Goal: Contribute content: Contribute content

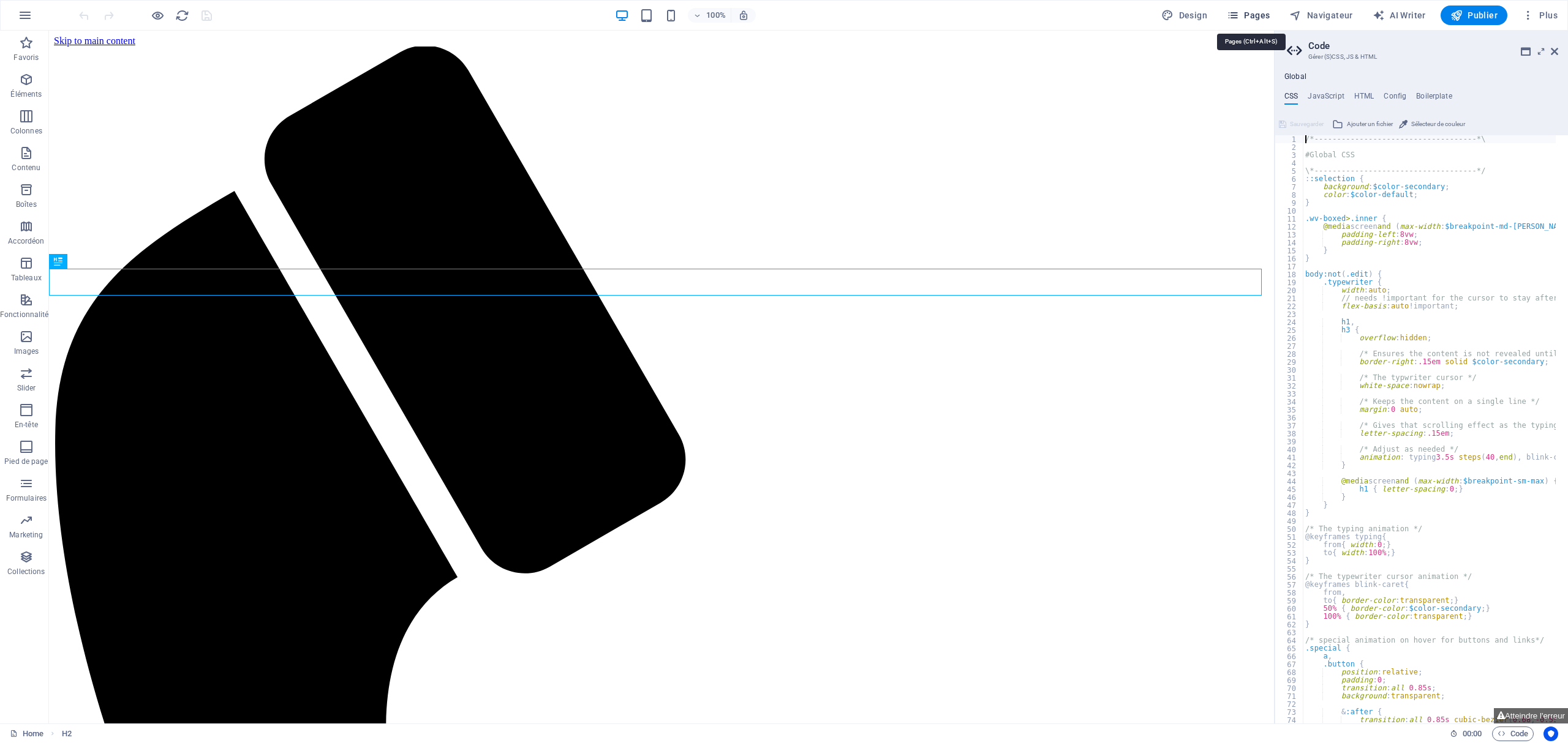
click at [1268, 13] on span "Pages" at bounding box center [1248, 15] width 43 height 13
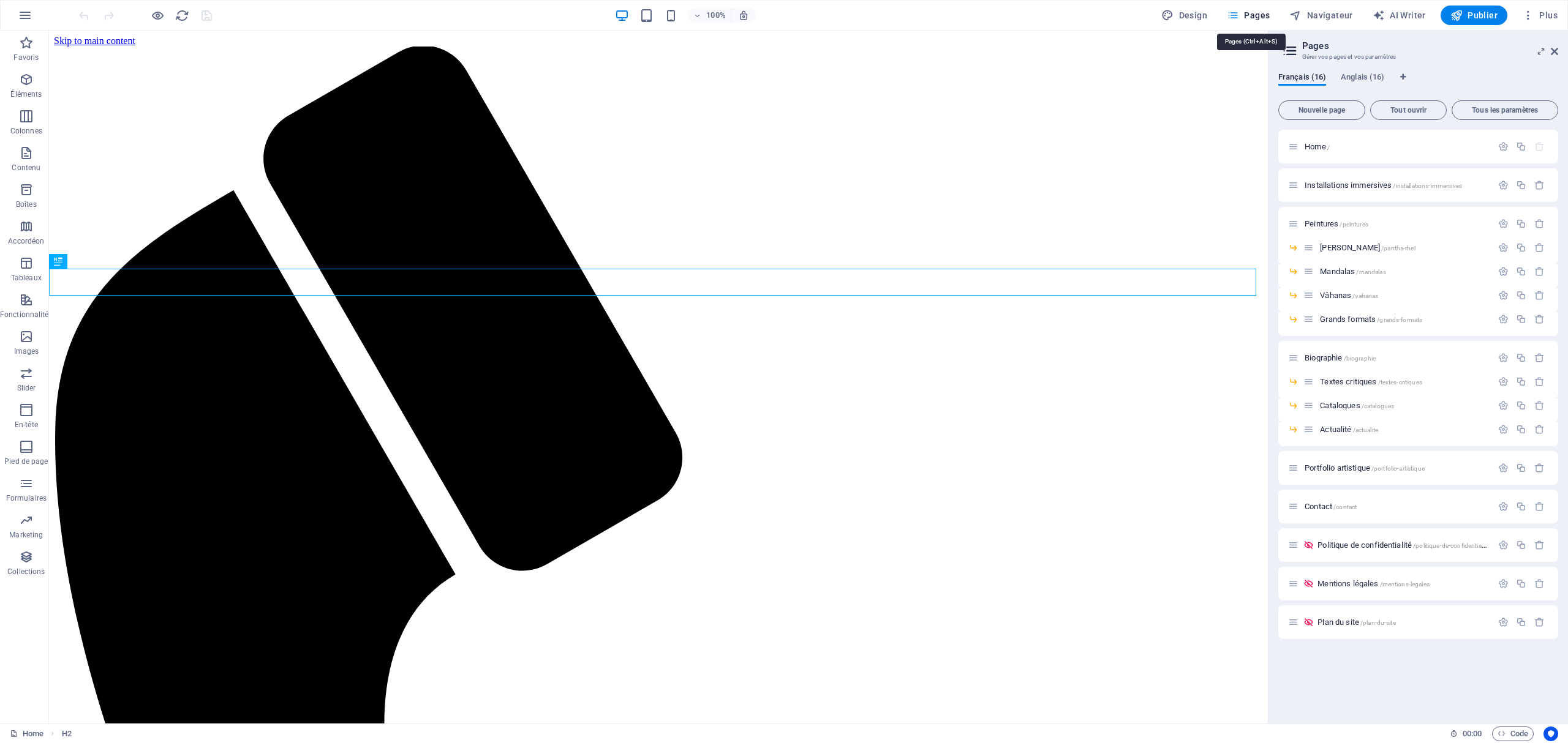
click at [1258, 15] on span "Pages" at bounding box center [1248, 15] width 43 height 13
click at [1351, 432] on span "Actualité /actualite" at bounding box center [1348, 429] width 58 height 9
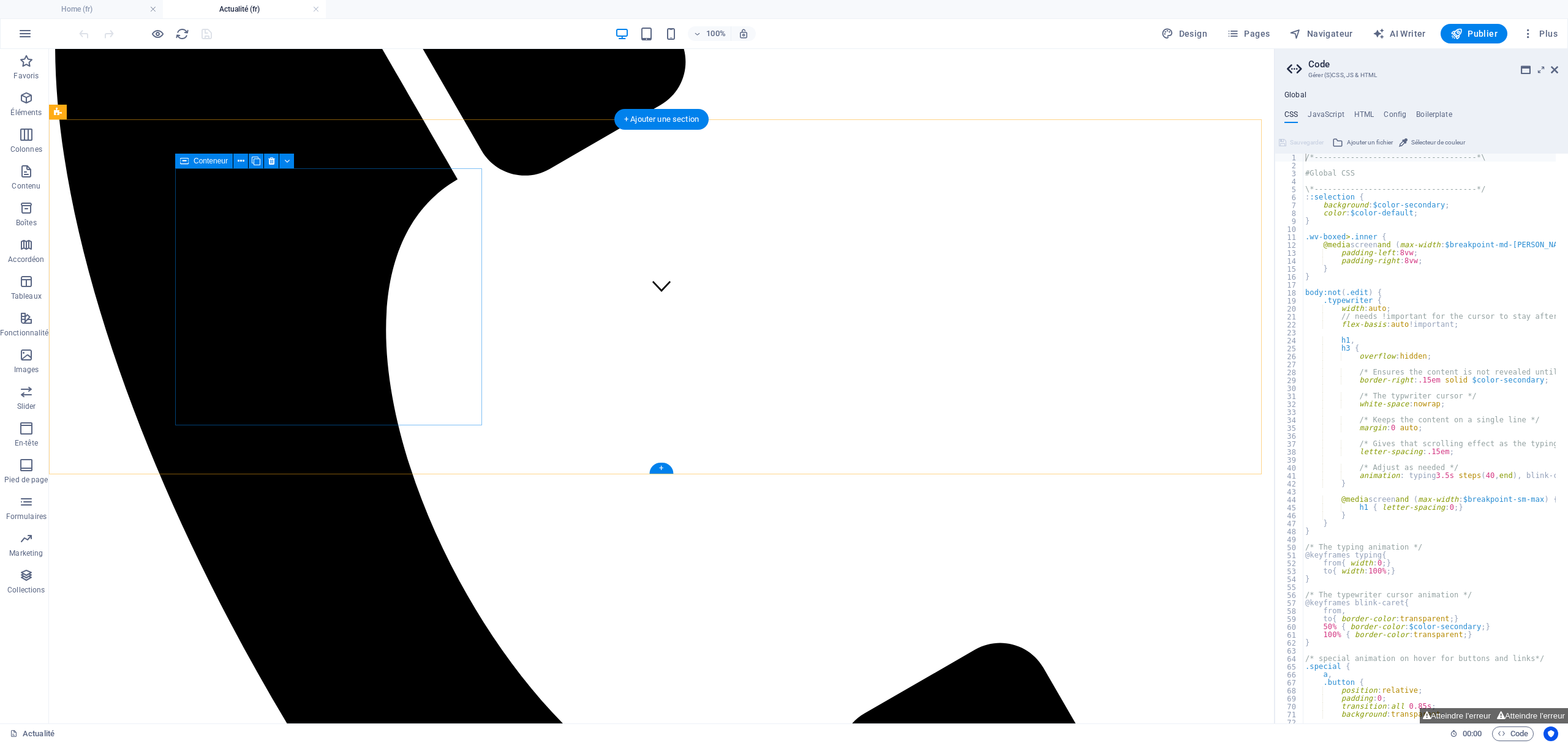
scroll to position [377, 0]
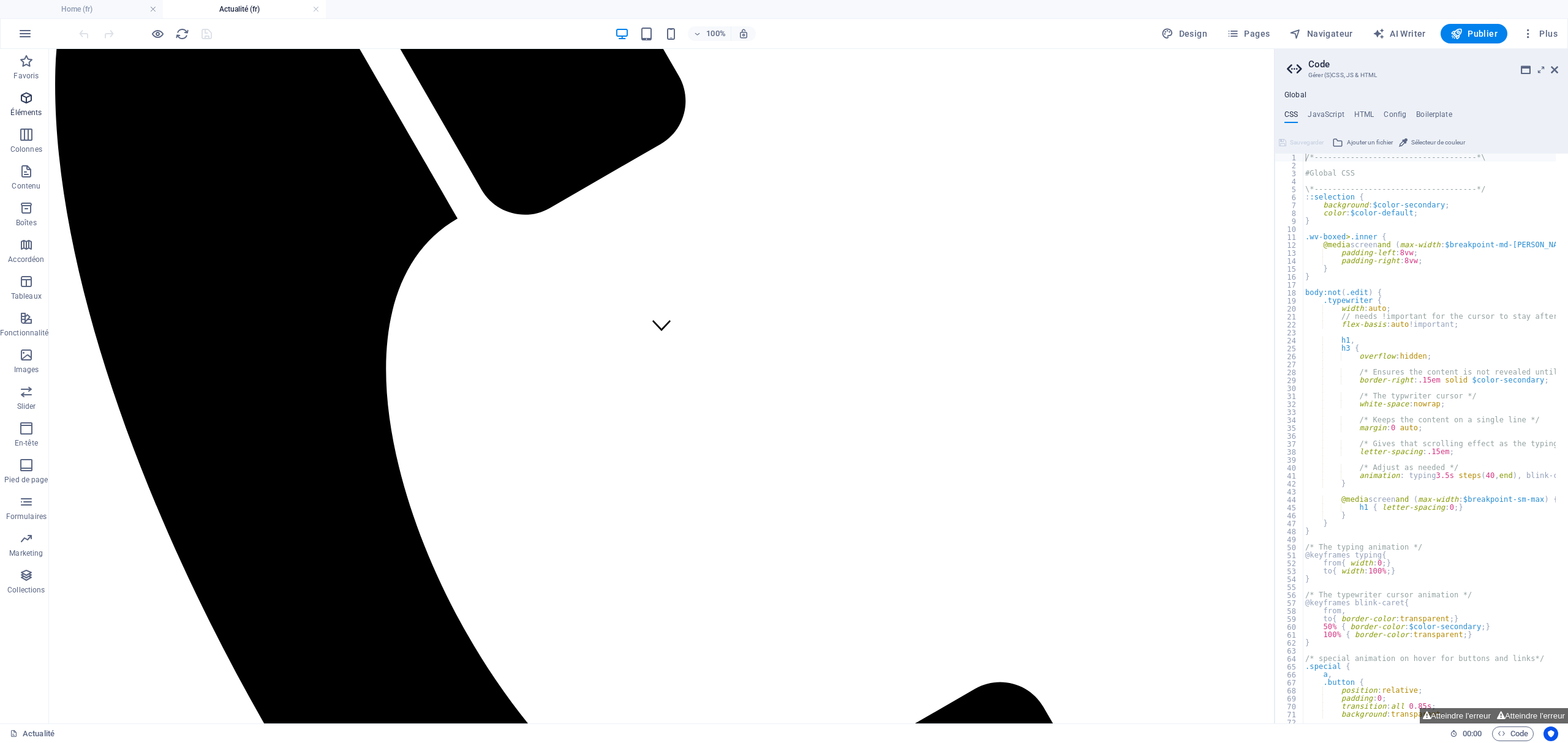
click at [19, 103] on icon "button" at bounding box center [27, 98] width 15 height 15
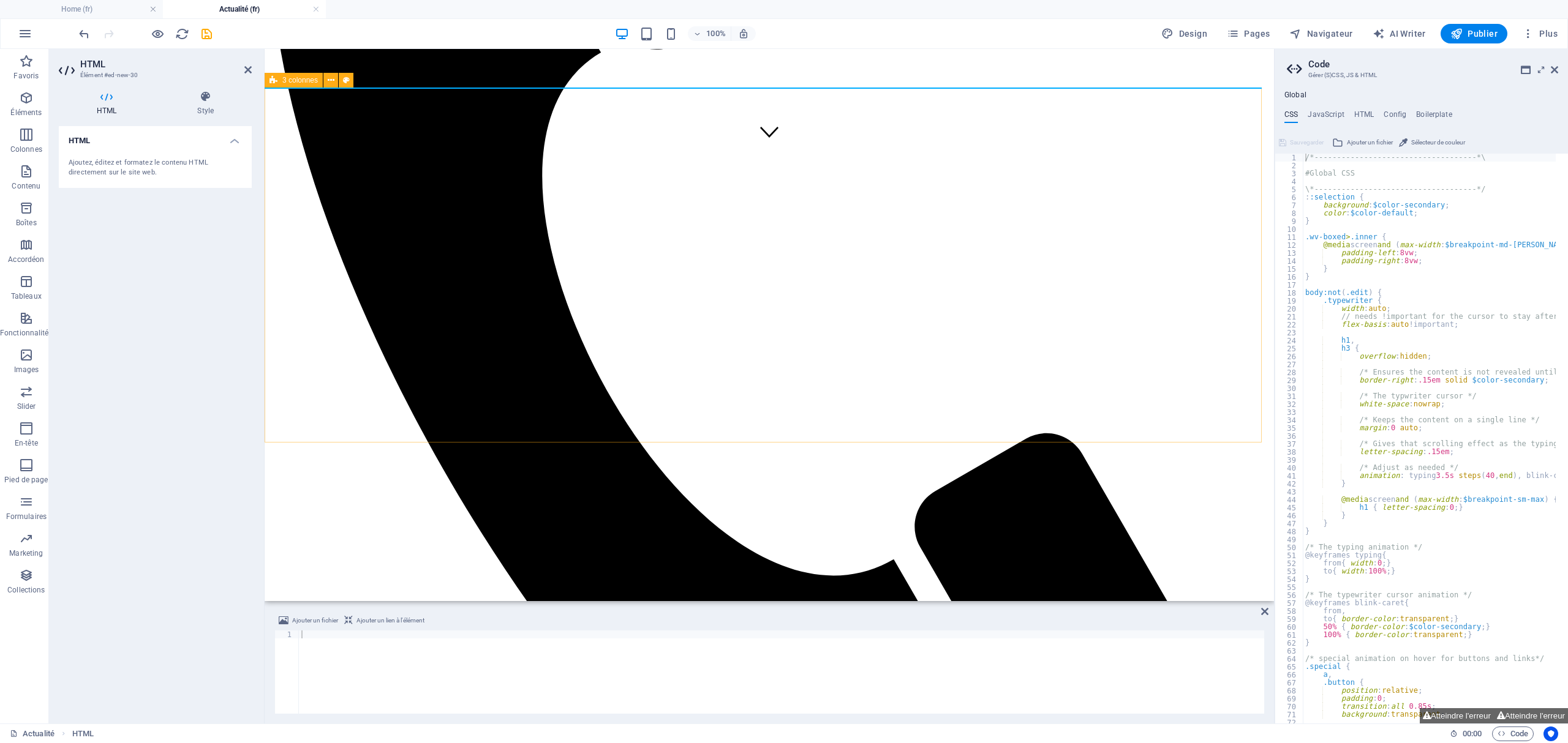
scroll to position [409, 0]
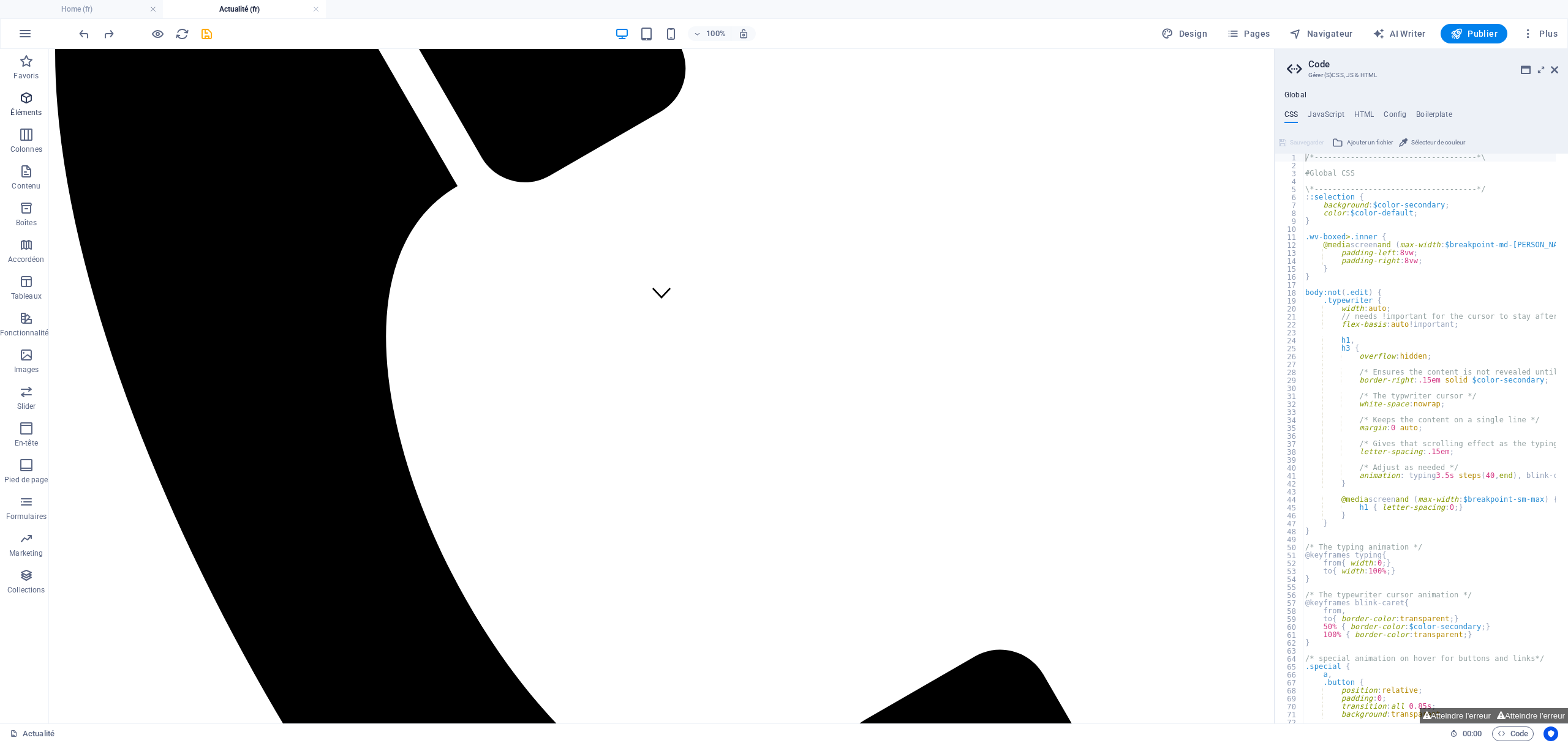
click at [36, 99] on span "Éléments" at bounding box center [26, 105] width 53 height 30
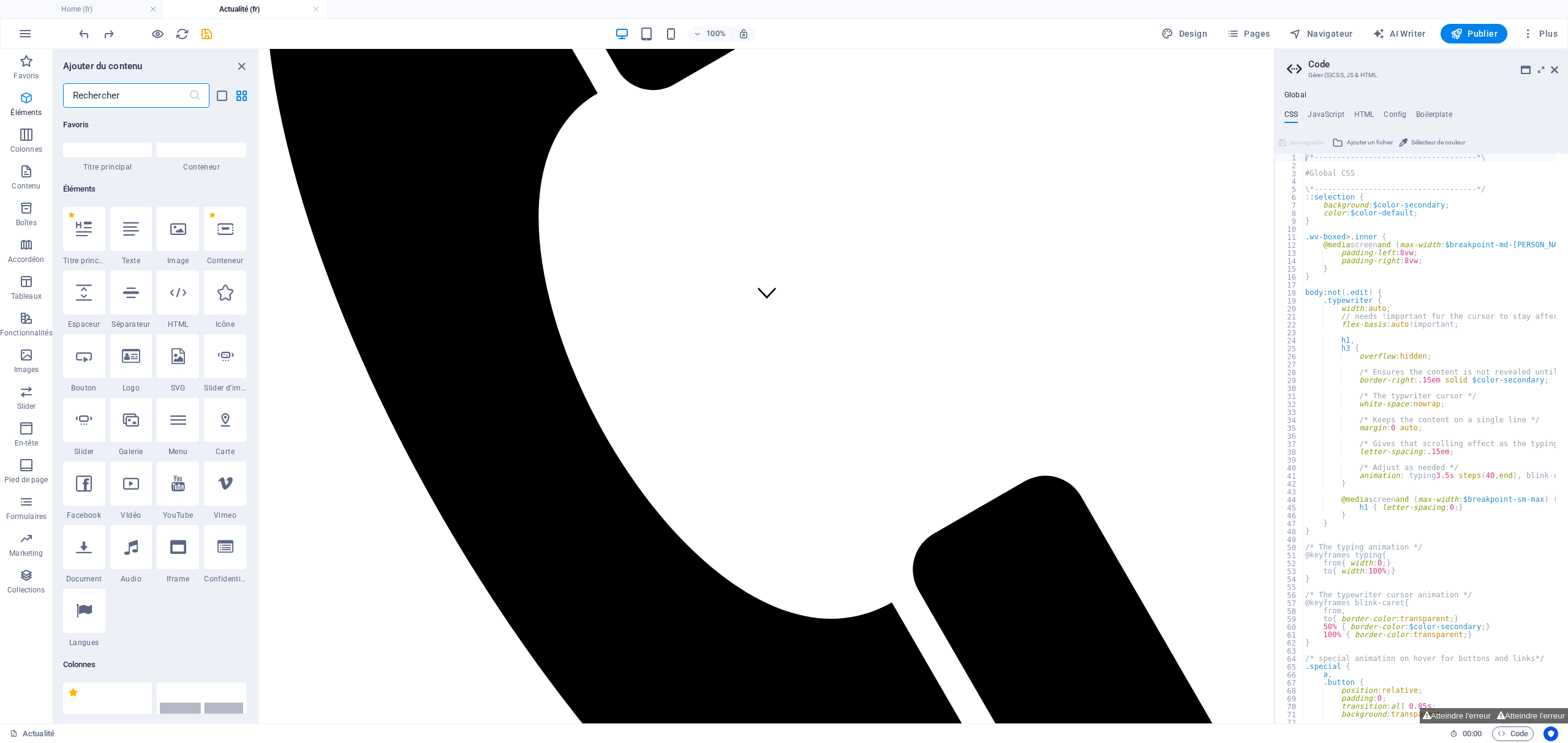
scroll to position [131, 0]
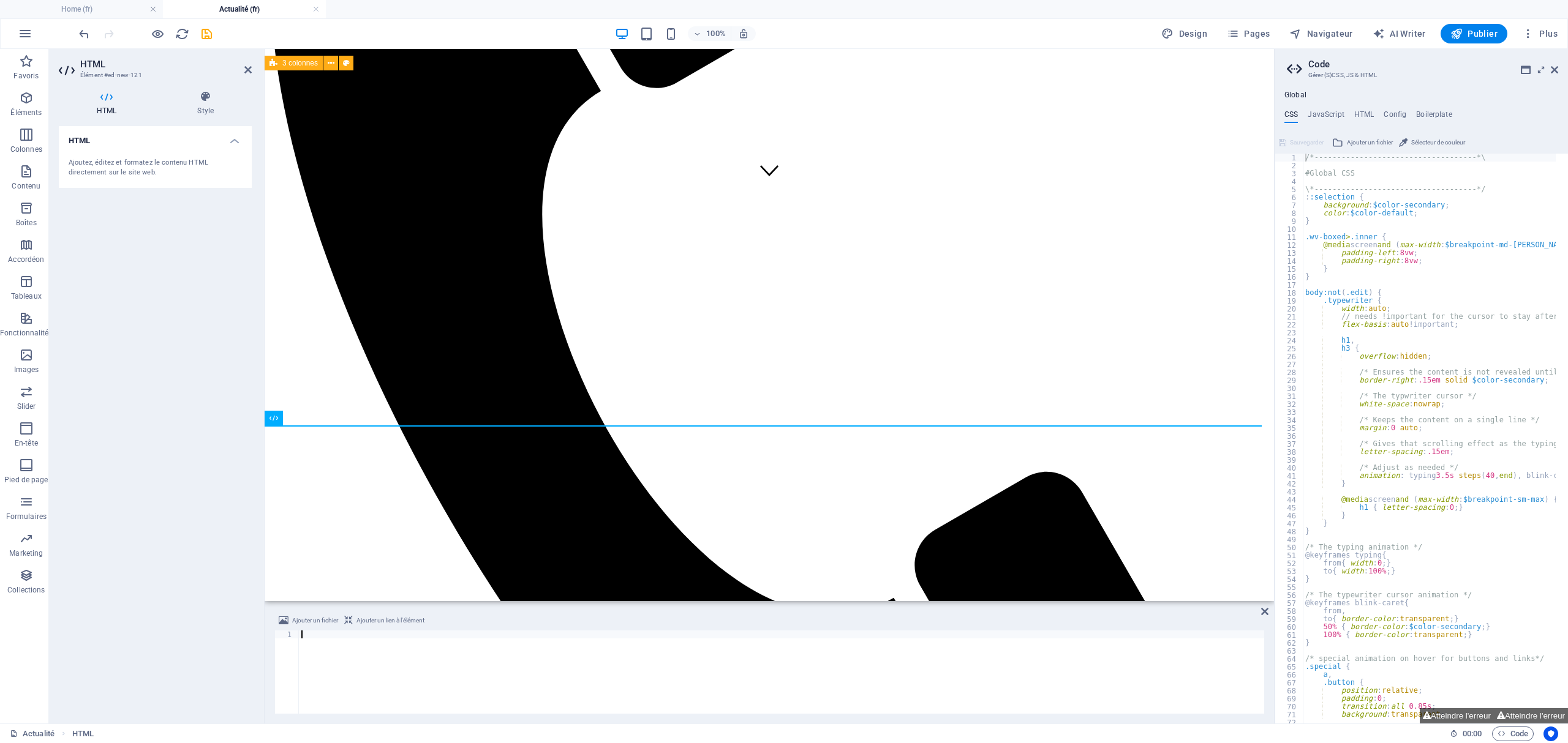
type textarea "[URL][DOMAIN_NAME]"
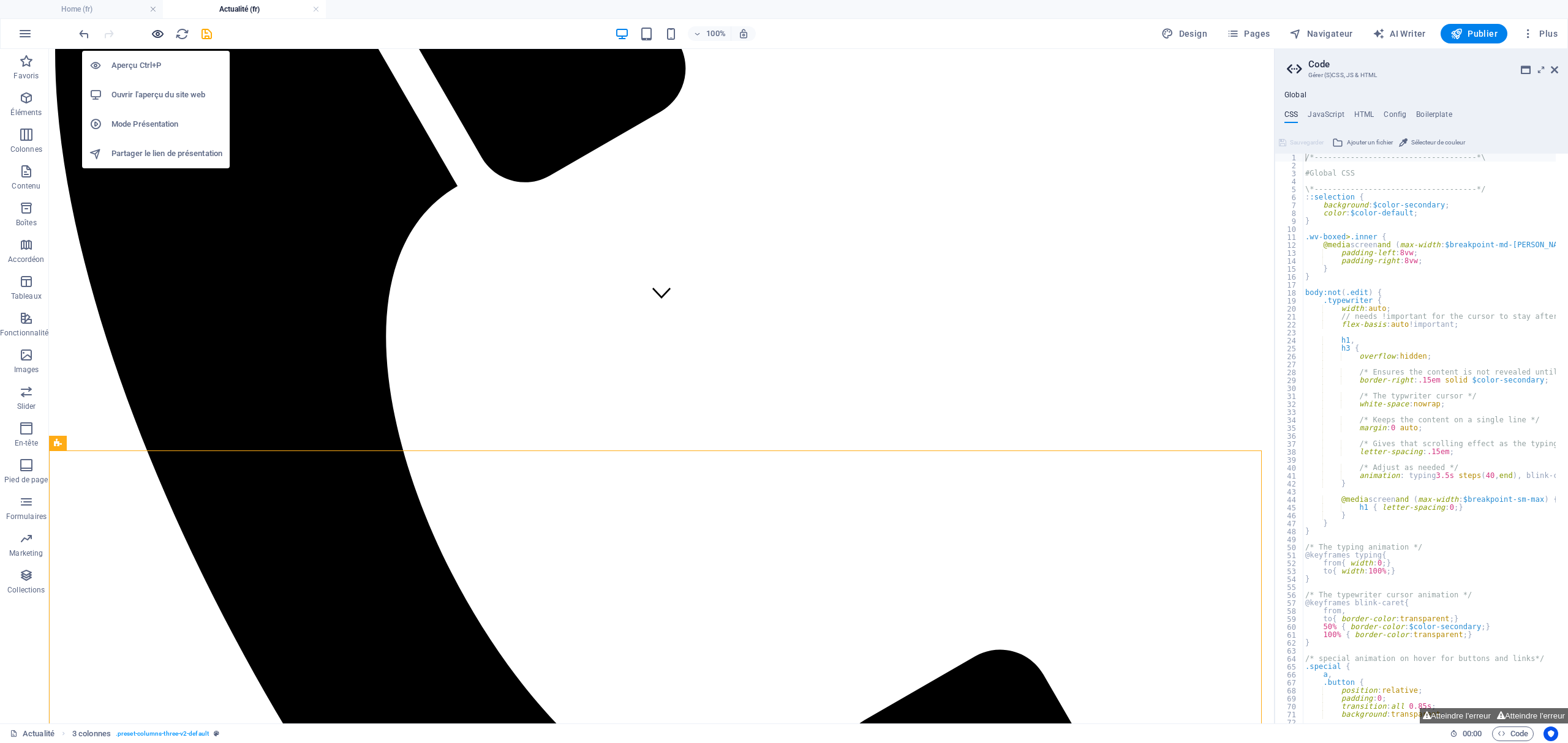
click at [154, 33] on icon "button" at bounding box center [157, 33] width 14 height 14
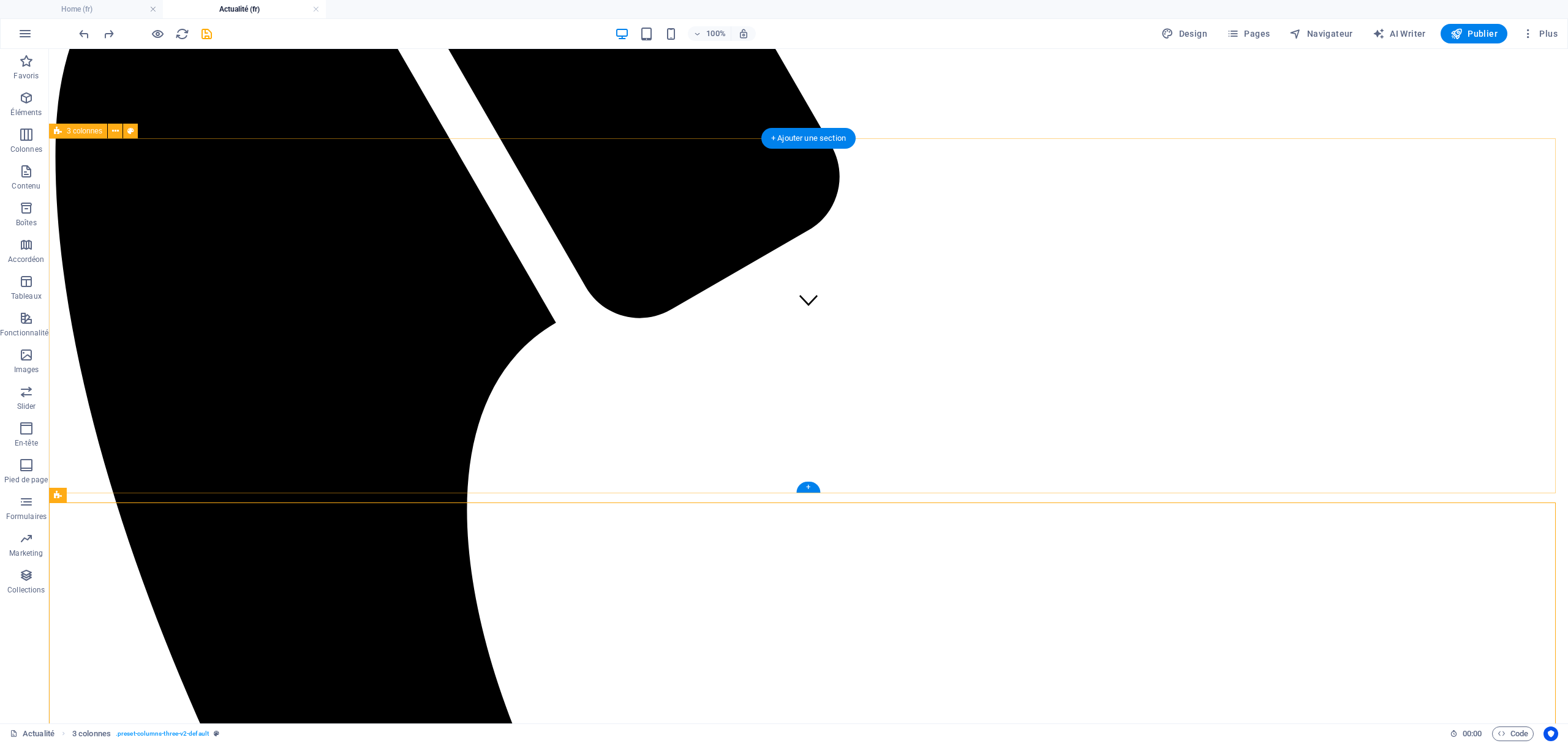
scroll to position [377, 0]
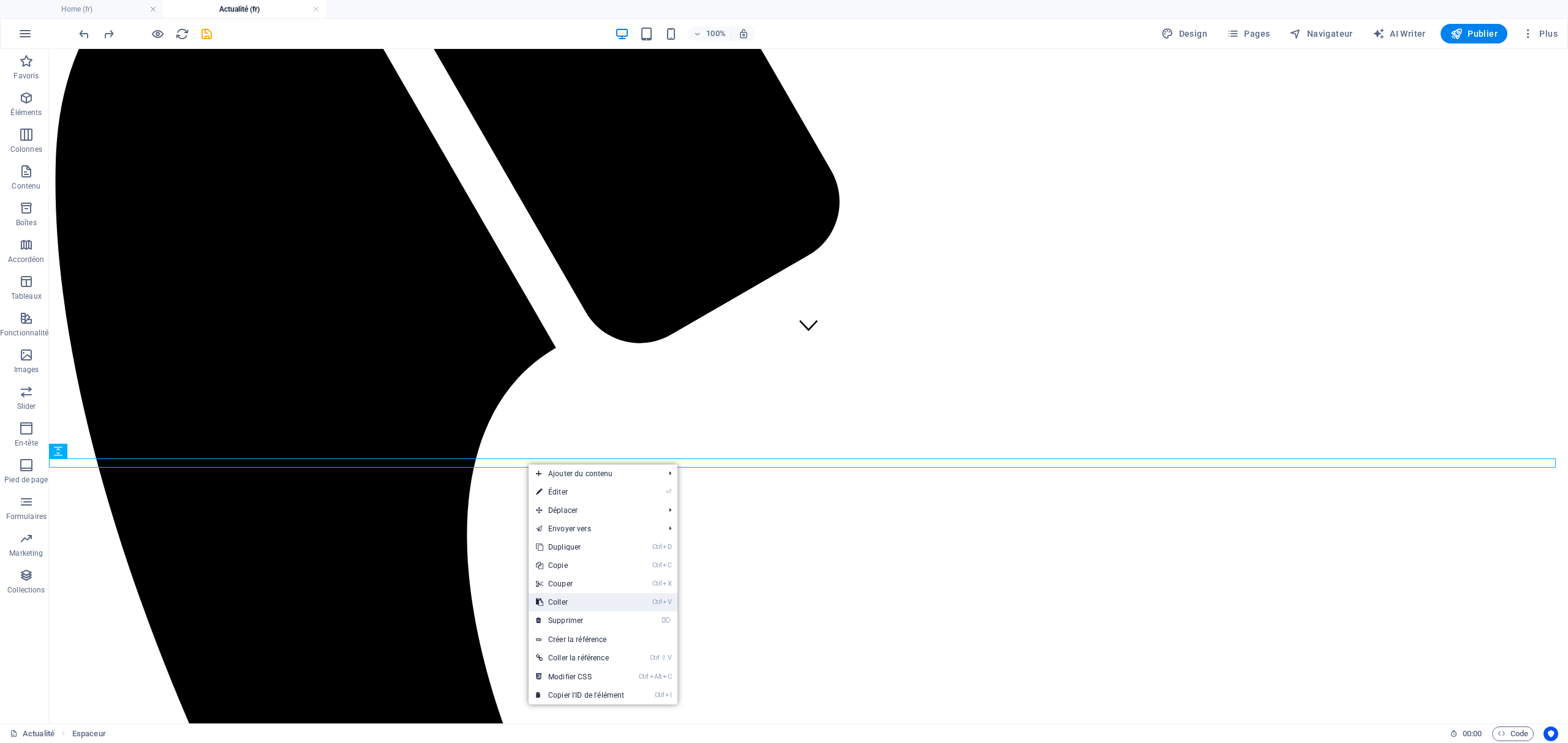
click at [567, 595] on link "Ctrl V Coller" at bounding box center [580, 602] width 103 height 19
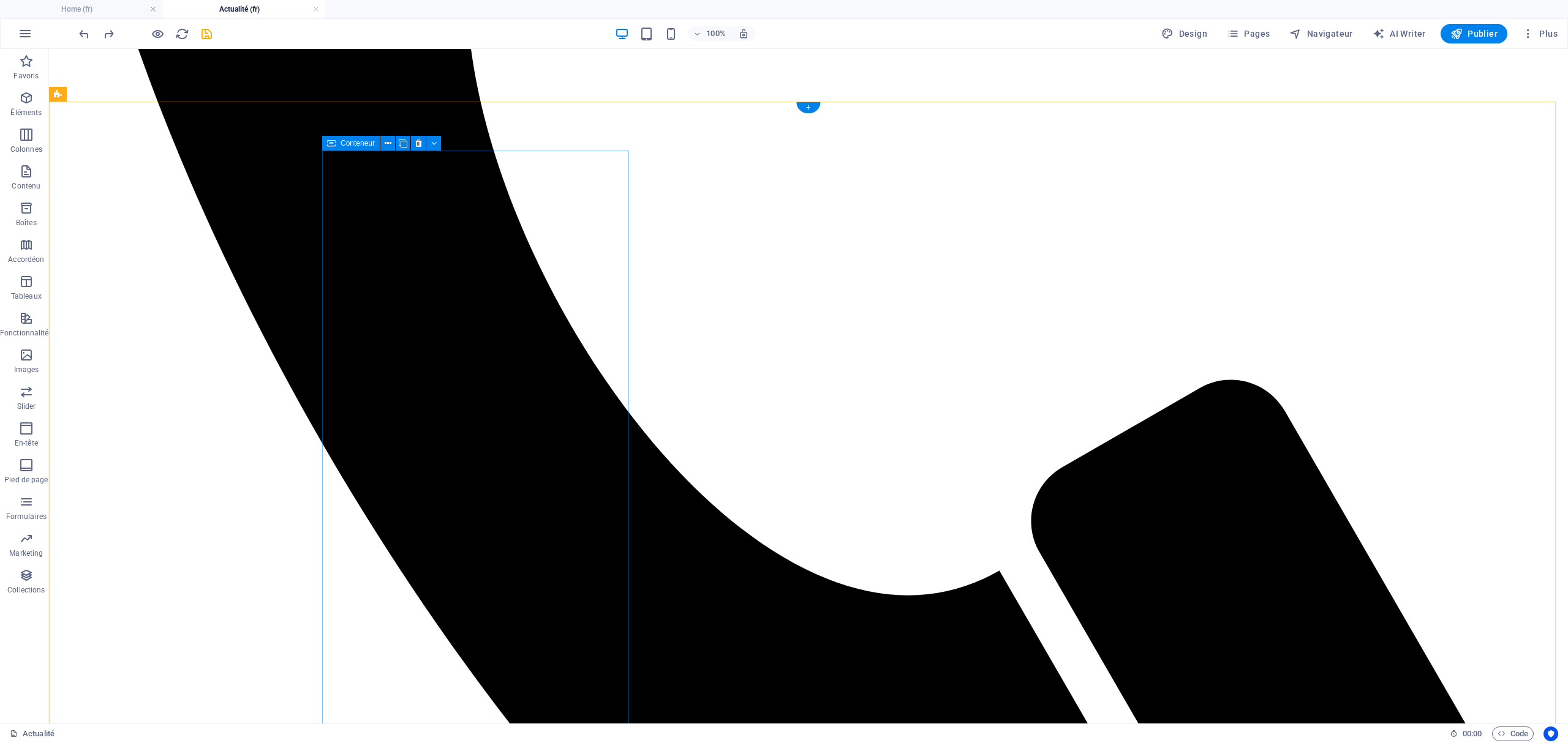
scroll to position [945, 0]
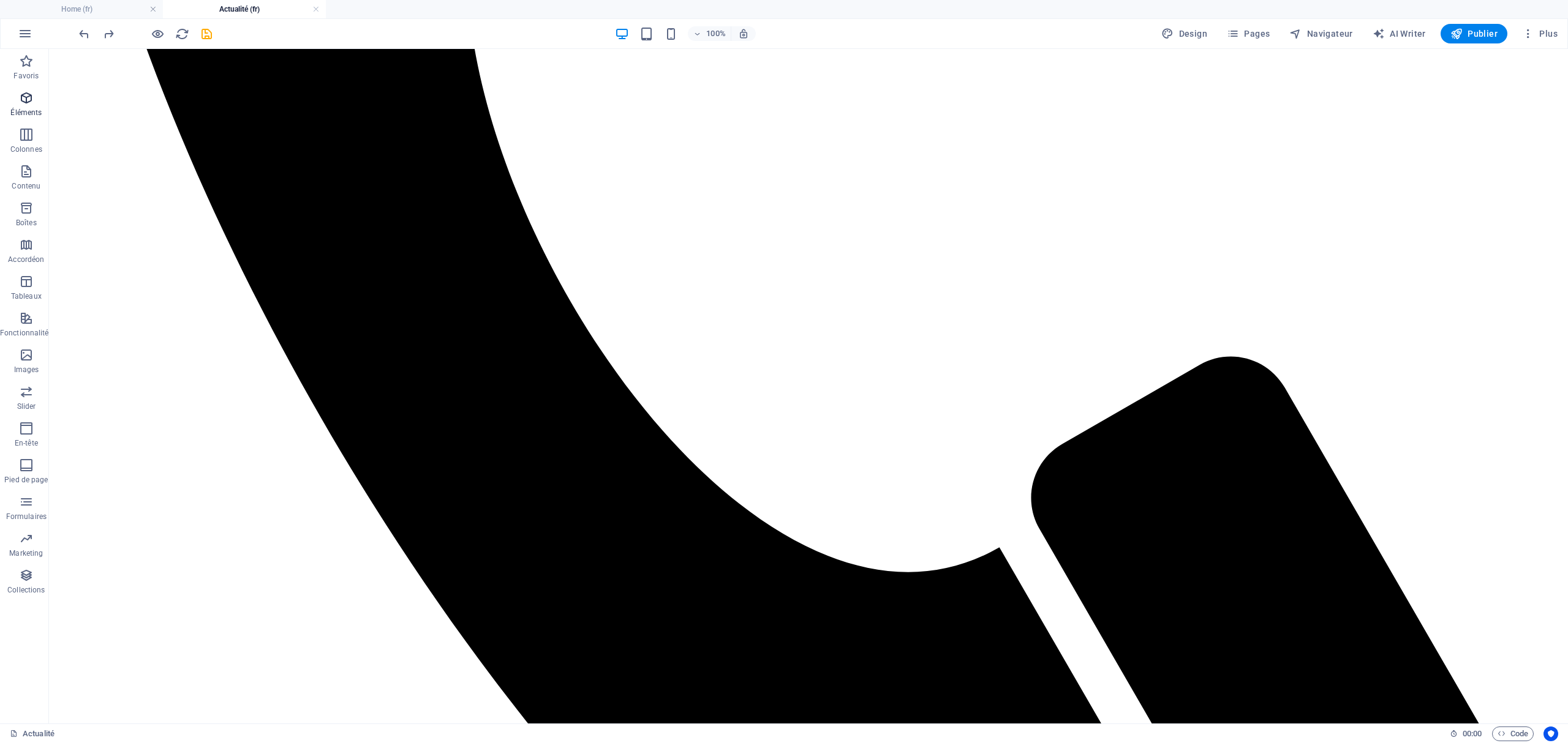
click at [22, 99] on icon "button" at bounding box center [27, 98] width 15 height 15
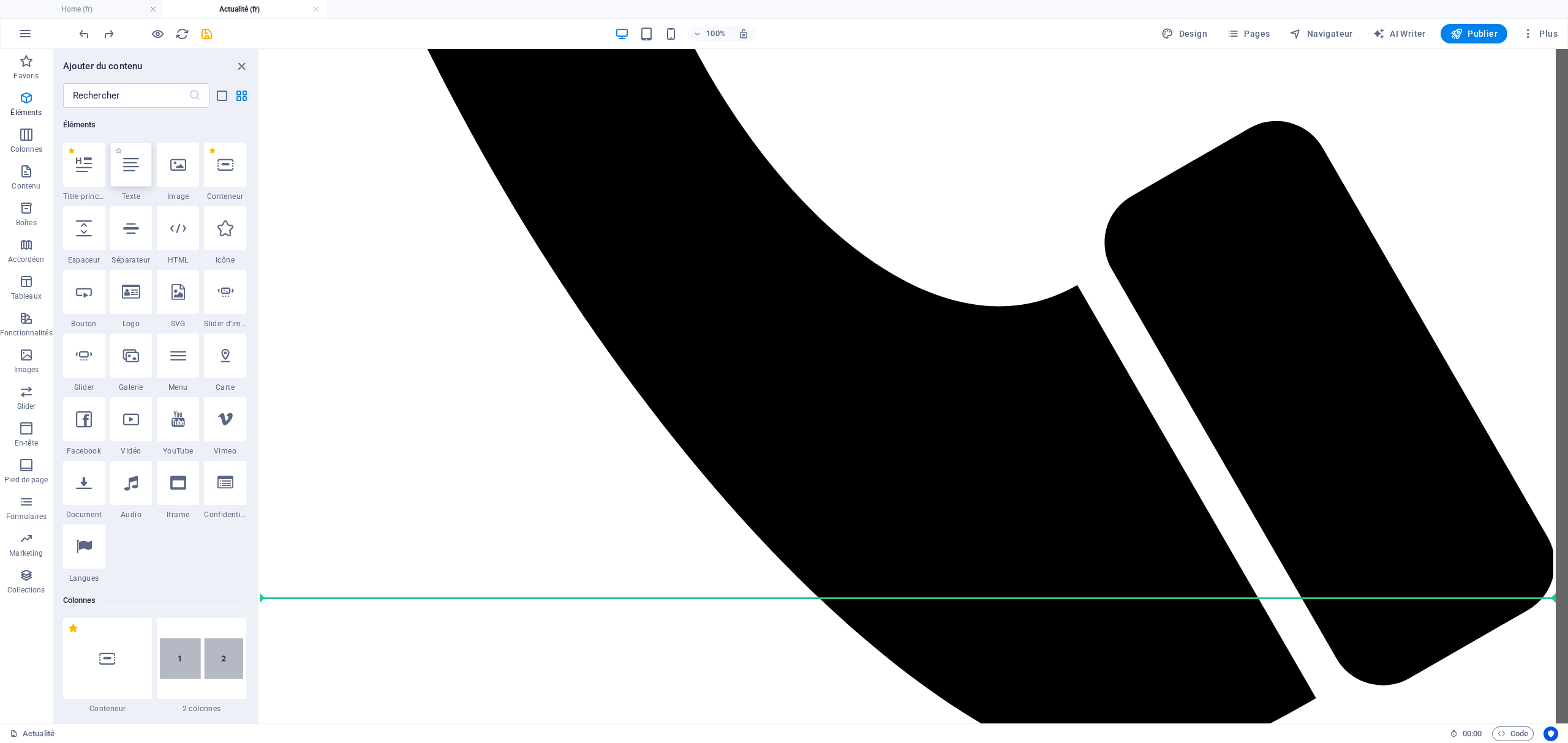
scroll to position [1017, 0]
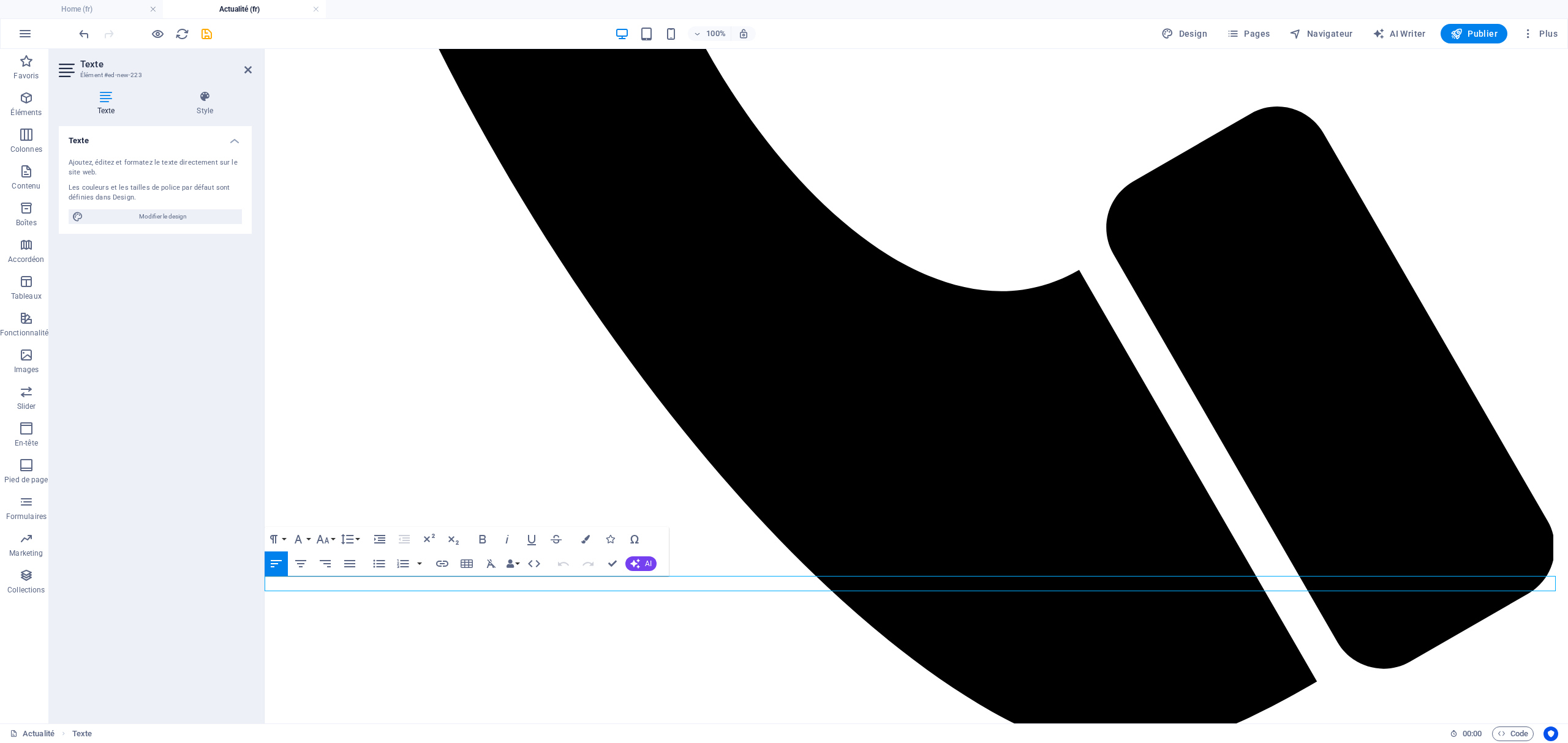
drag, startPoint x: 378, startPoint y: 578, endPoint x: 268, endPoint y: 574, distance: 110.1
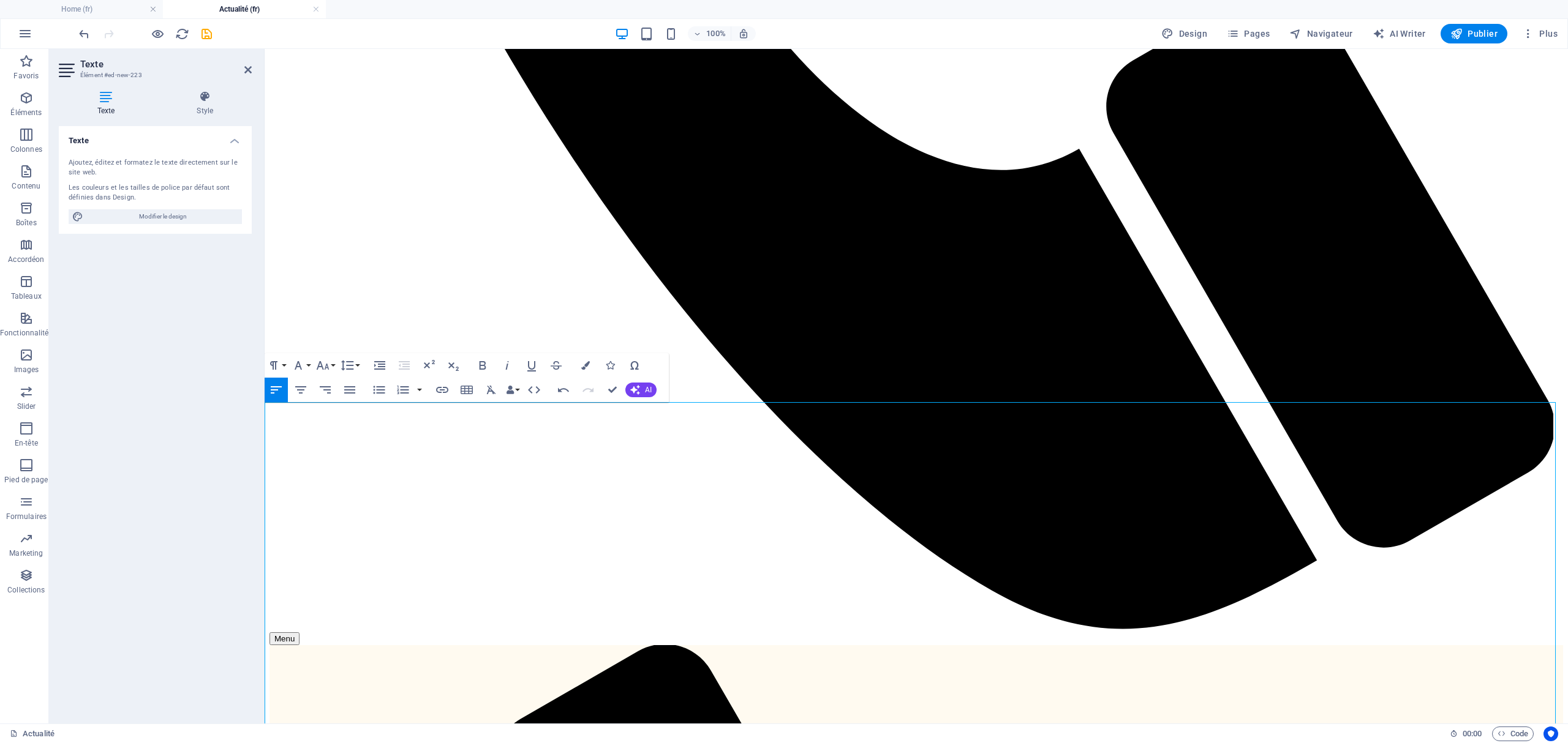
scroll to position [1450, 0]
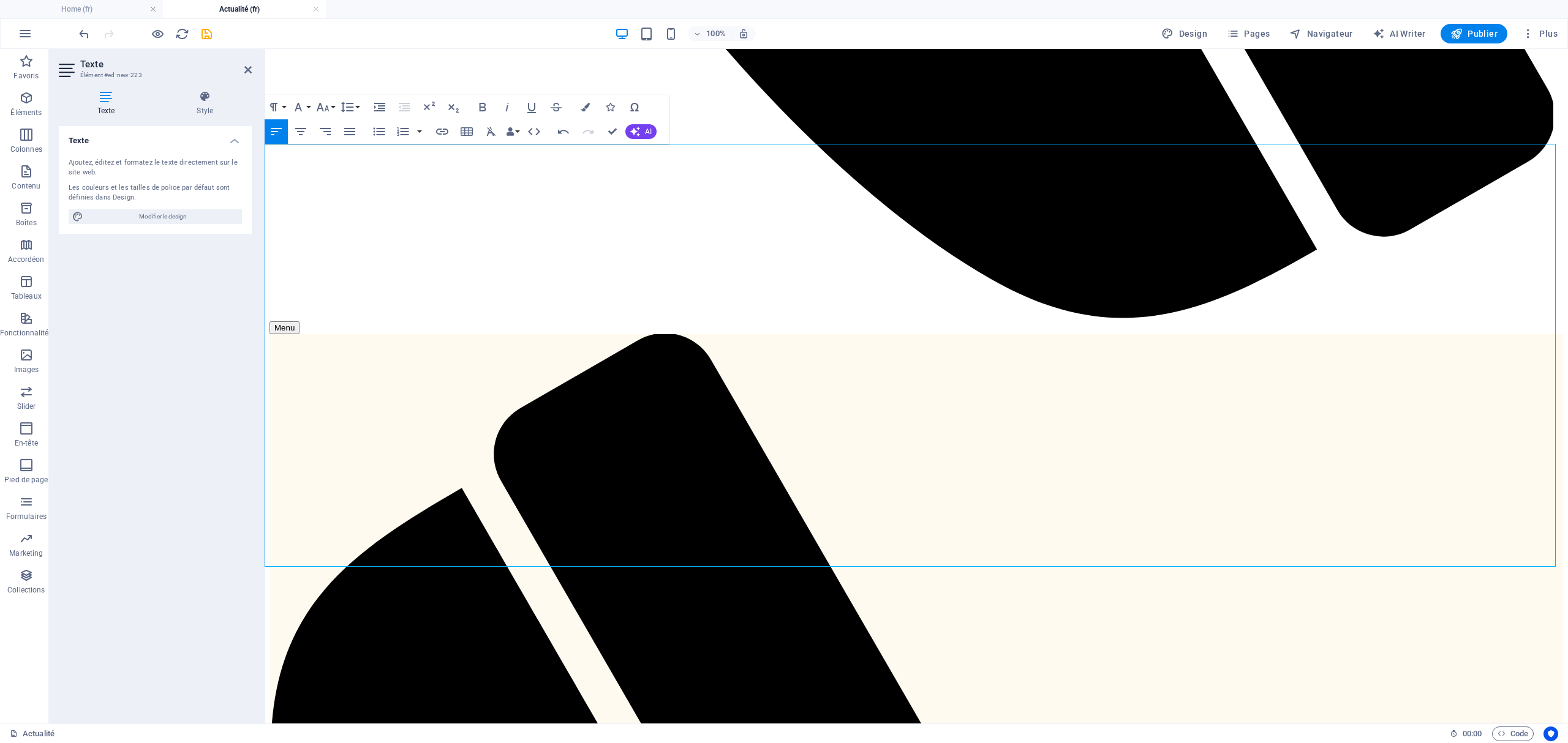
drag, startPoint x: 554, startPoint y: 556, endPoint x: 212, endPoint y: 143, distance: 536.2
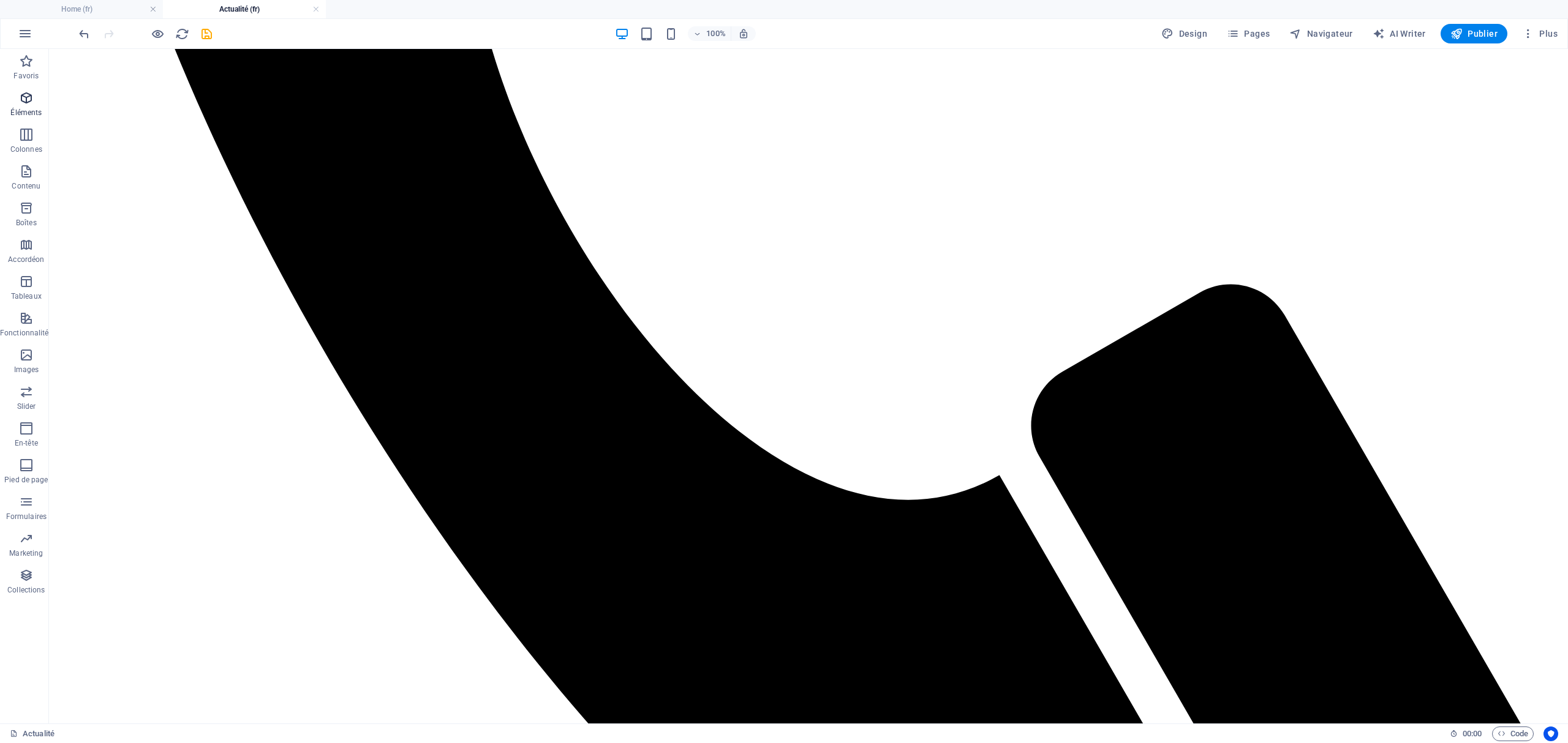
click at [21, 102] on icon "button" at bounding box center [27, 98] width 15 height 15
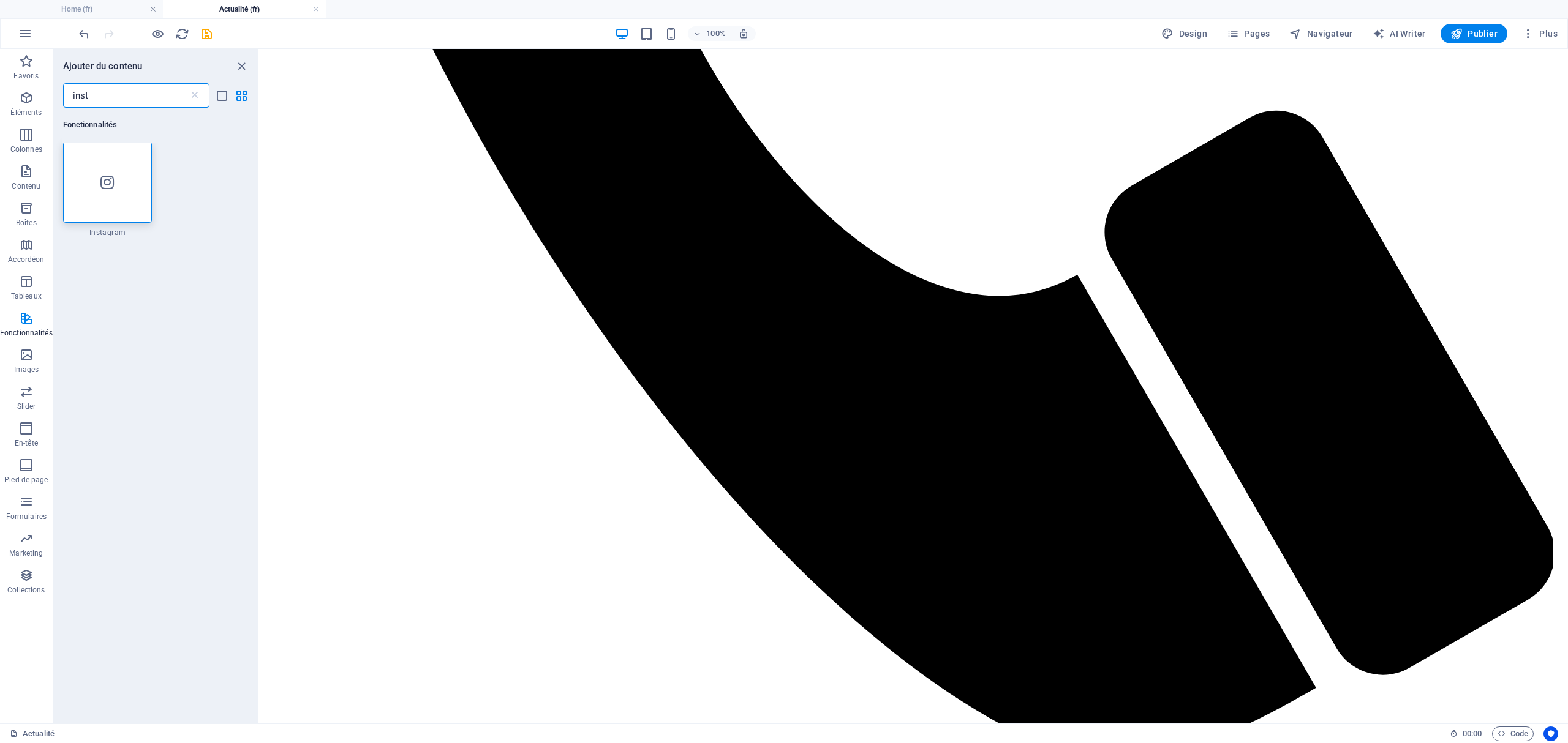
scroll to position [0, 0]
type input "inst"
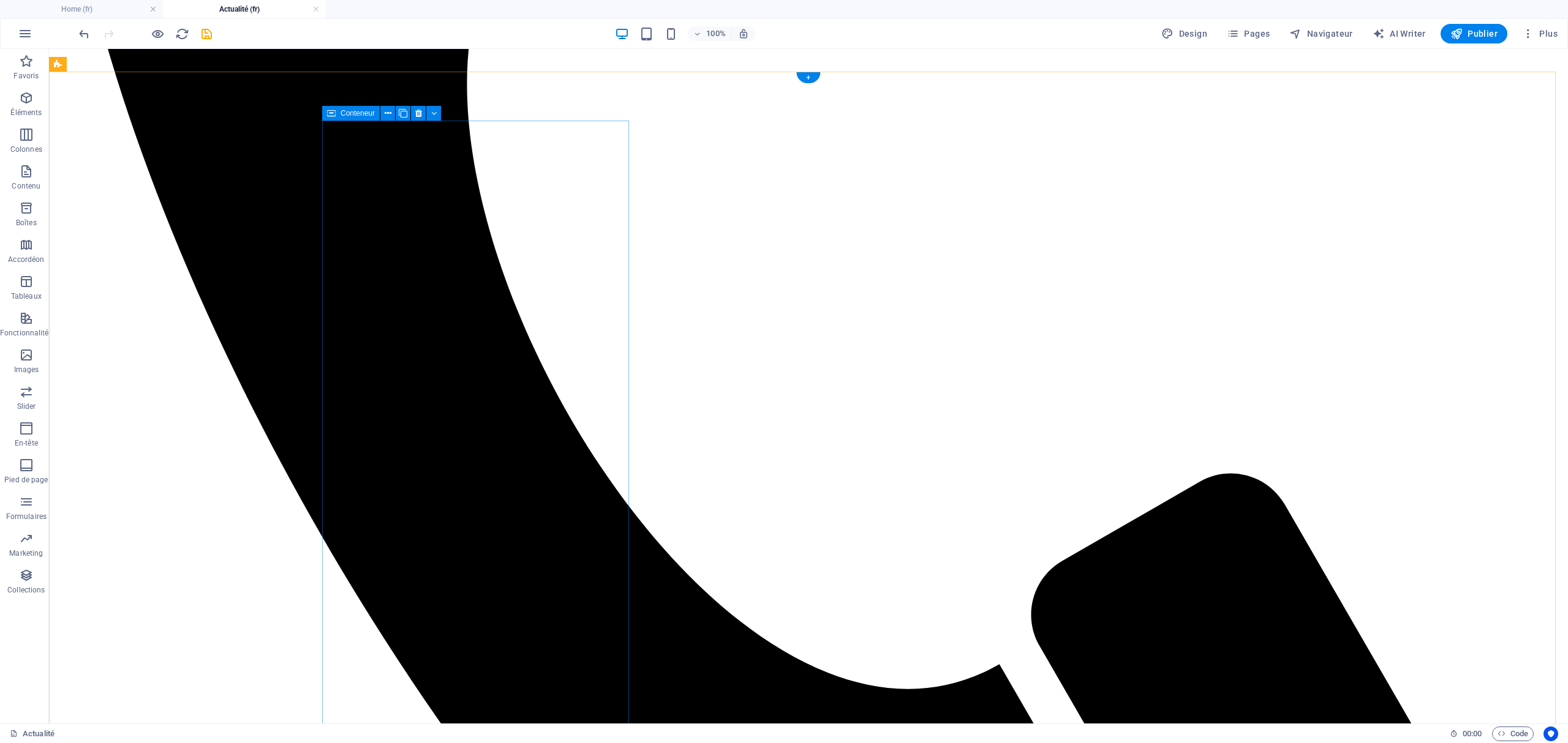
scroll to position [1017, 0]
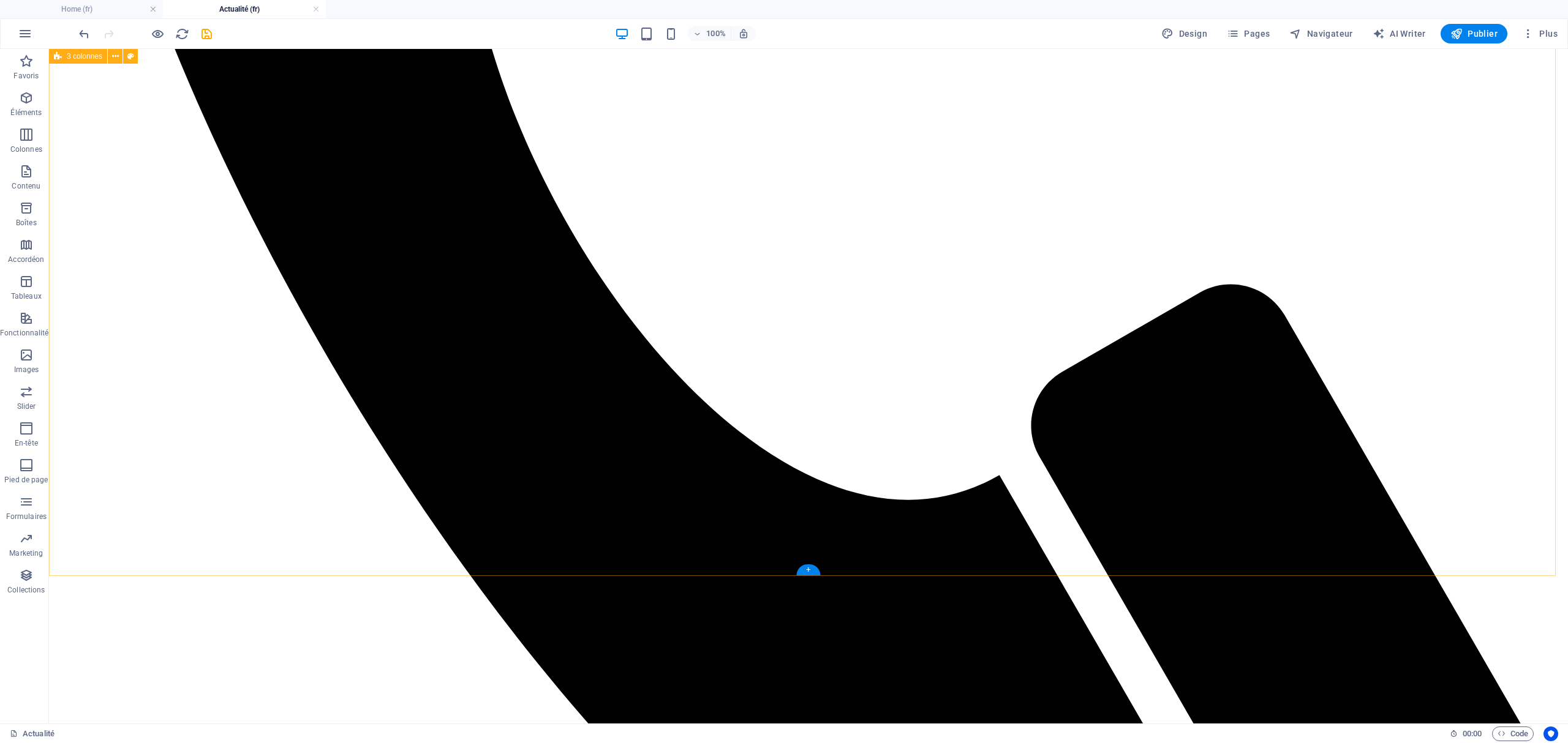
click at [25, 30] on icon "button" at bounding box center [25, 34] width 15 height 15
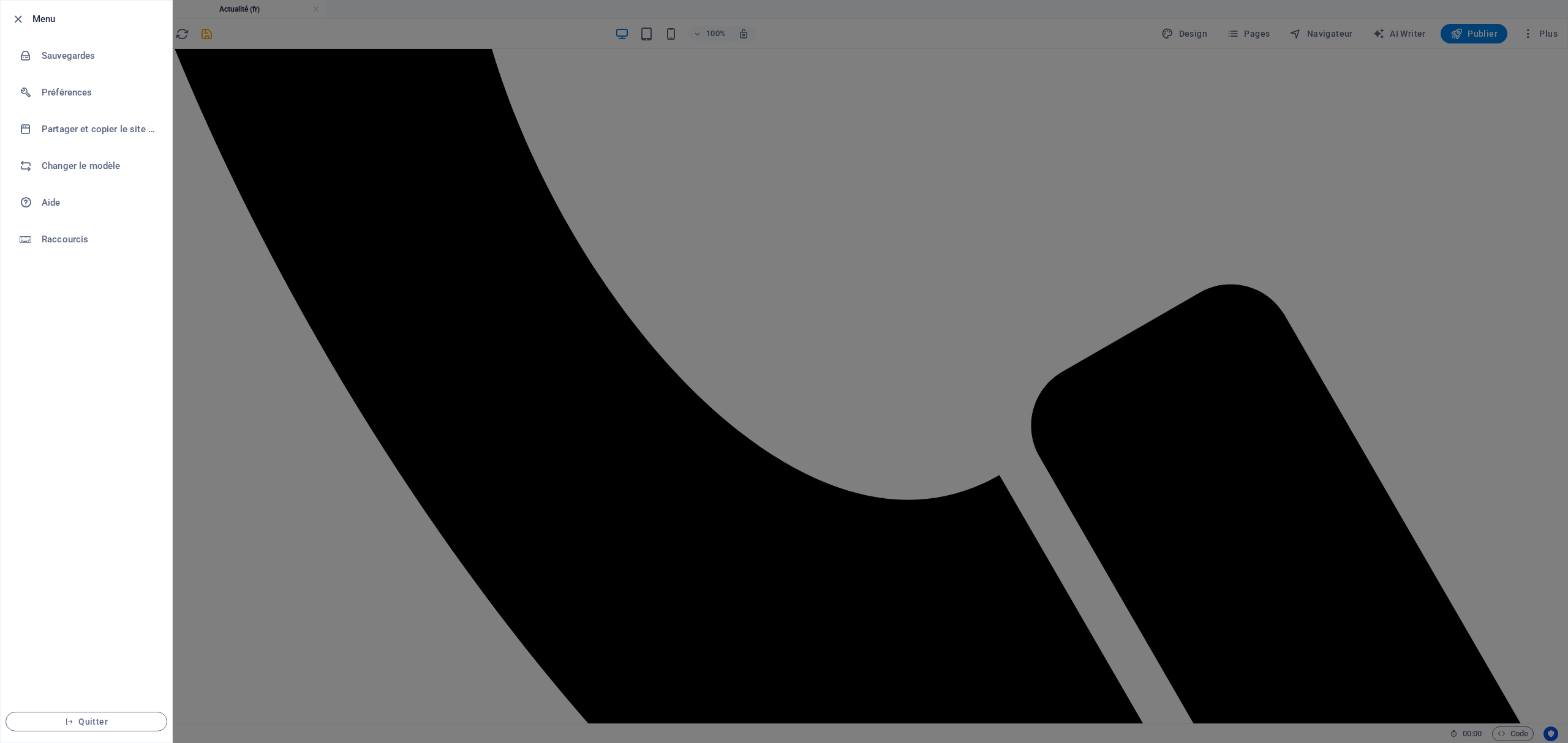
click at [284, 228] on div at bounding box center [784, 372] width 1568 height 743
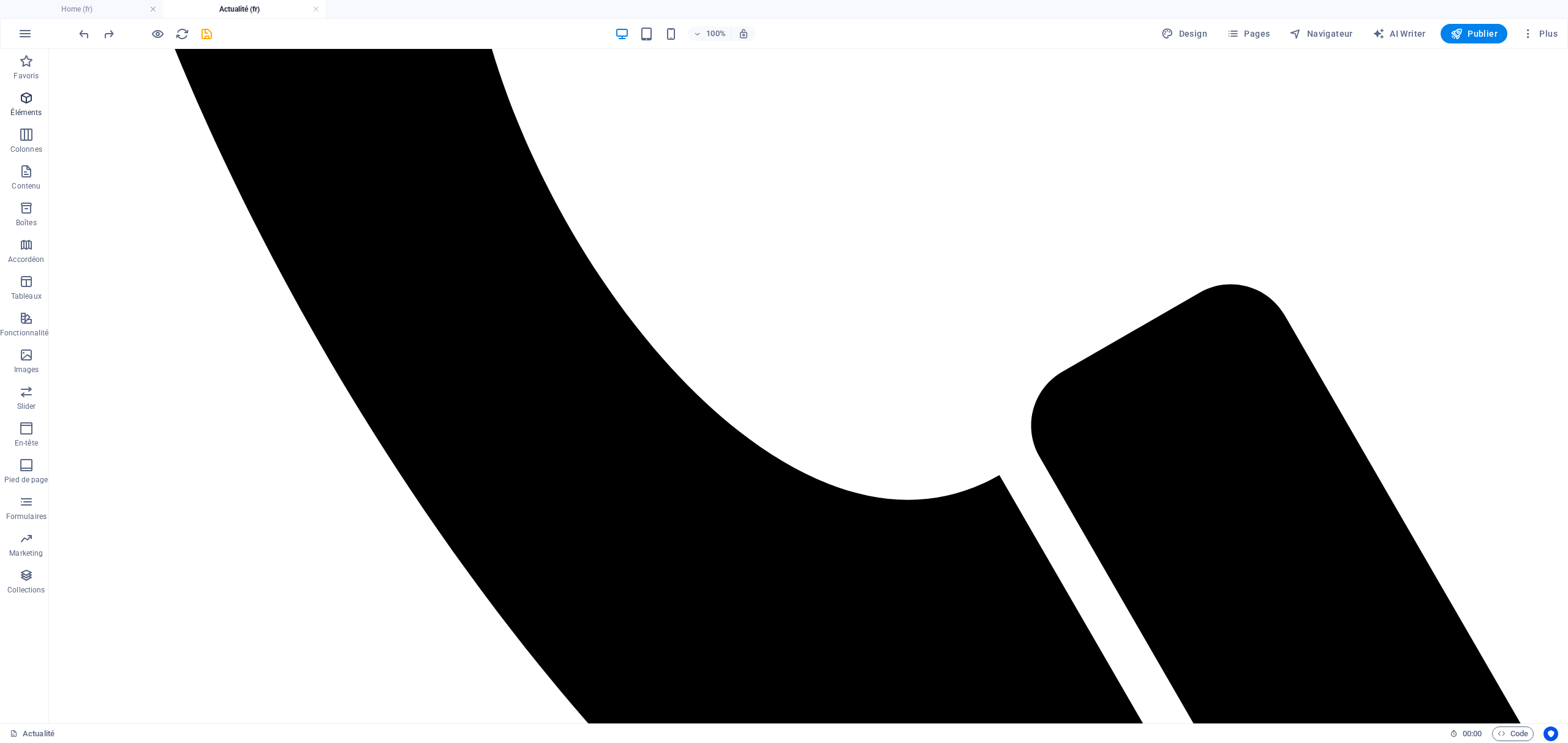
click at [22, 96] on icon "button" at bounding box center [27, 98] width 15 height 15
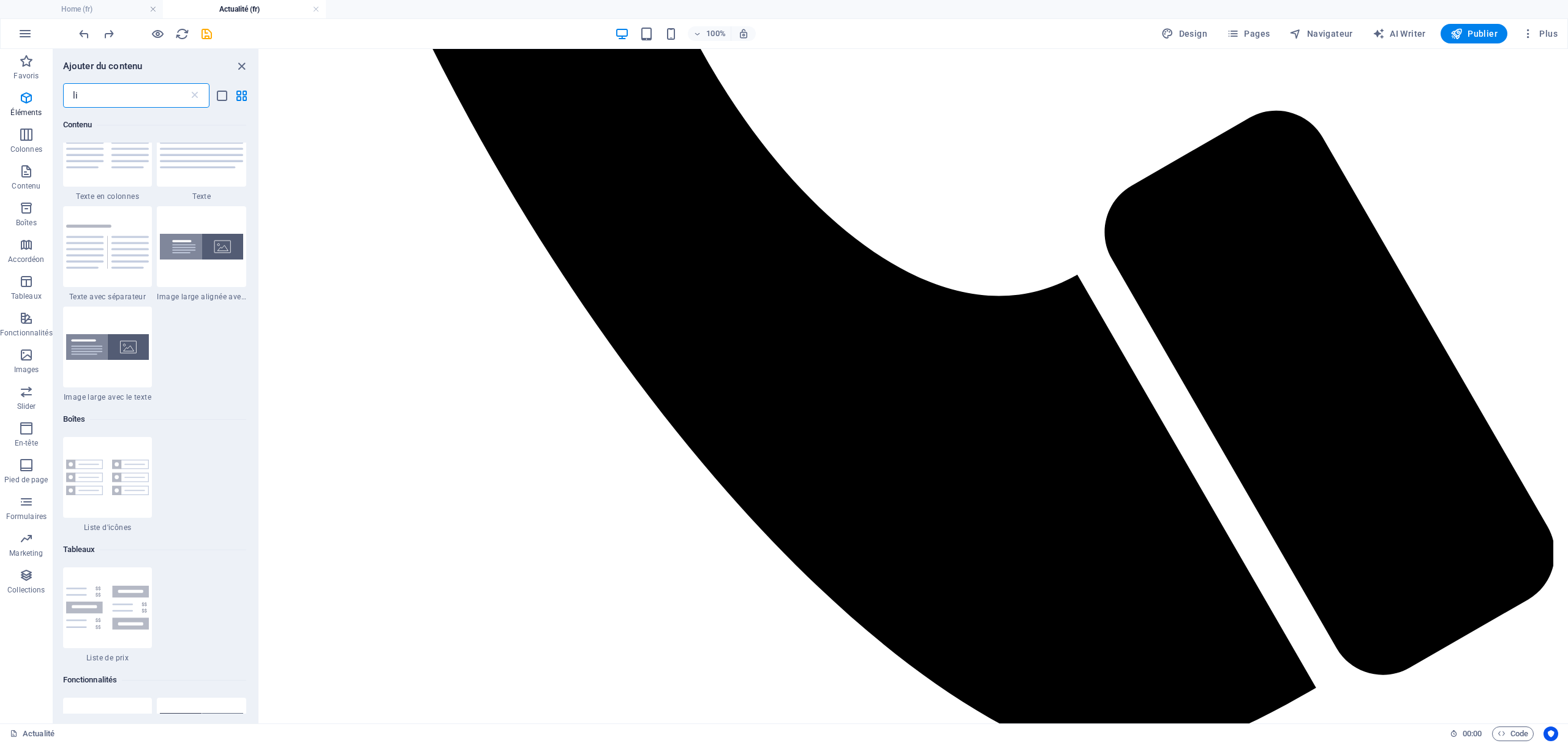
scroll to position [0, 0]
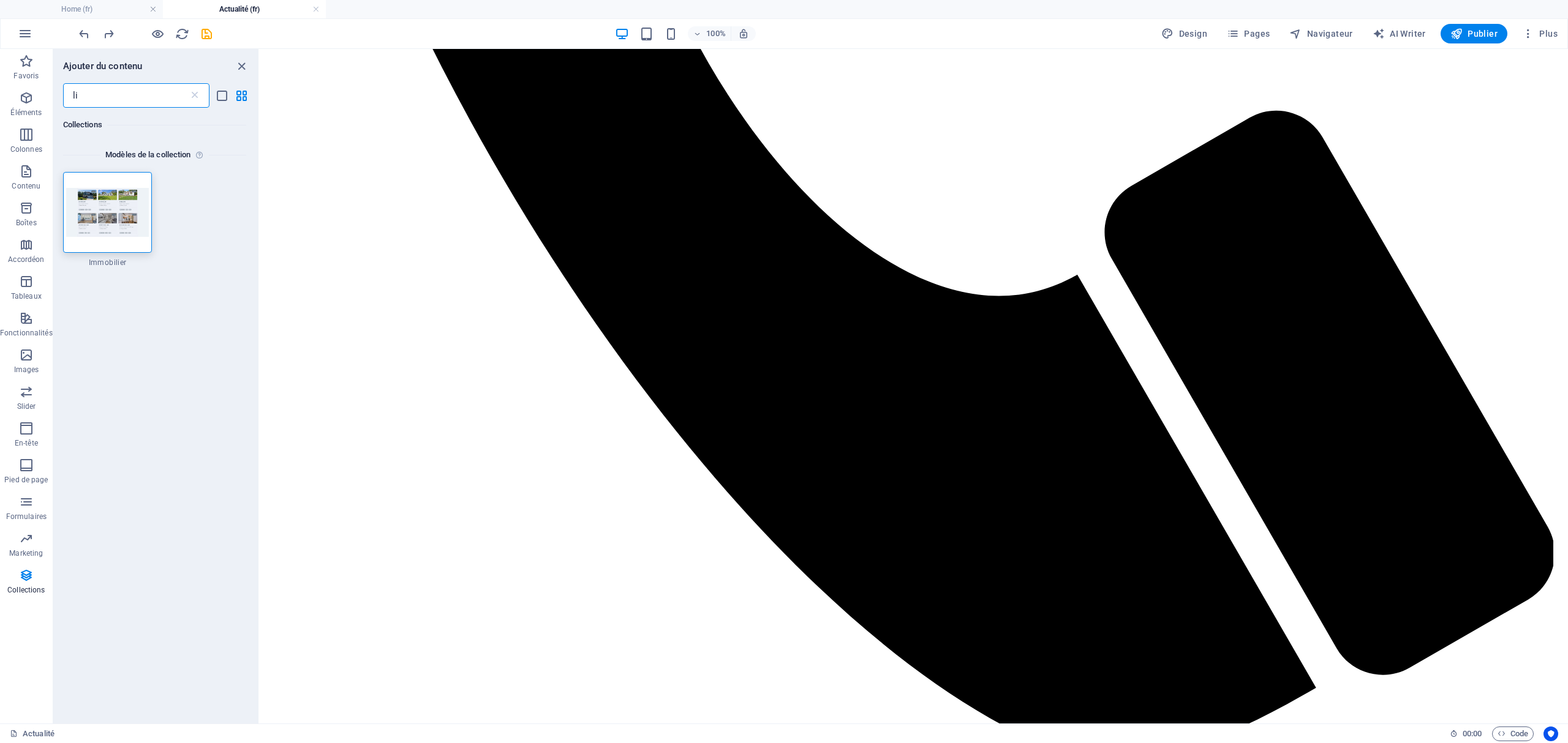
type input "l"
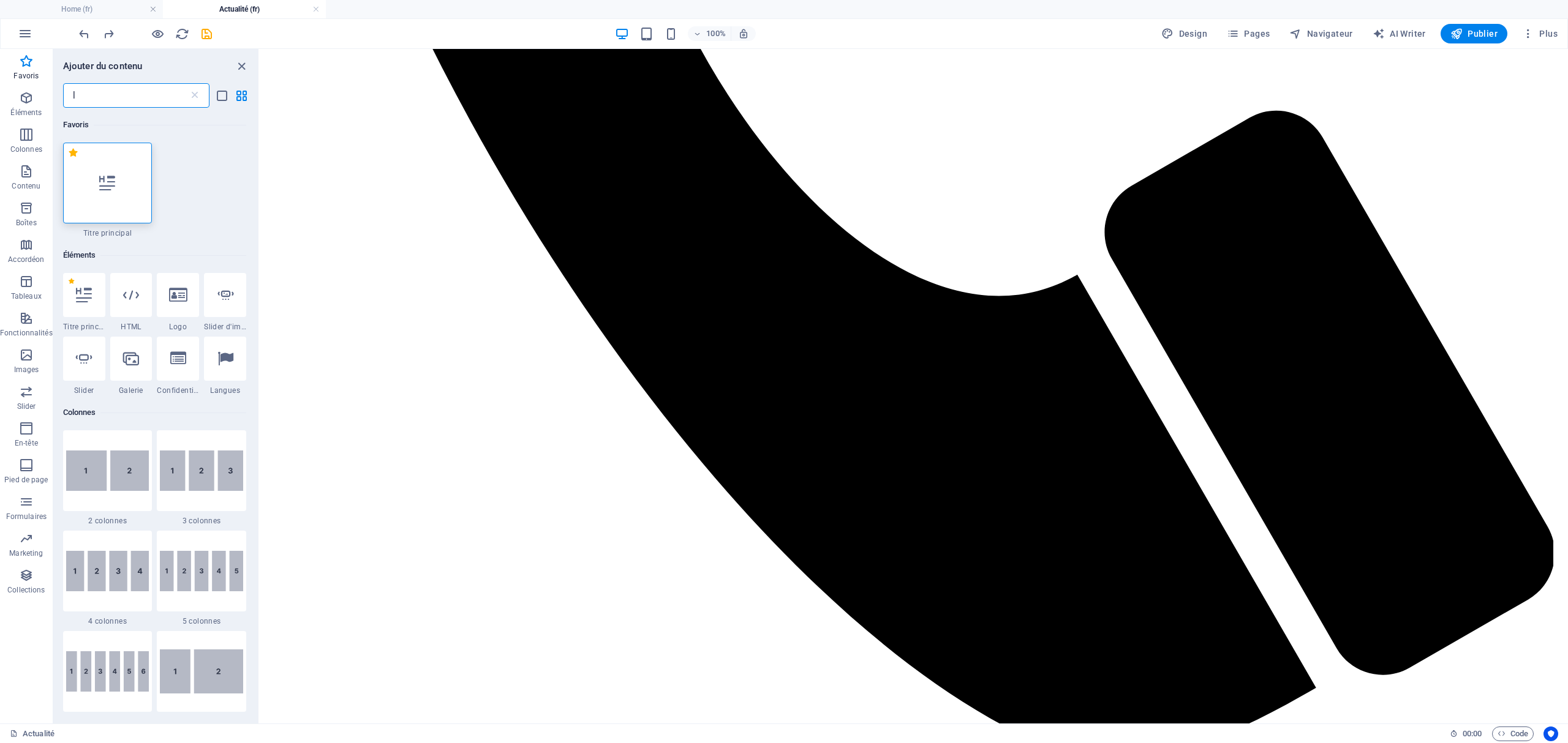
drag, startPoint x: 98, startPoint y: 98, endPoint x: 64, endPoint y: 93, distance: 34.4
click at [64, 93] on input "l" at bounding box center [125, 95] width 125 height 24
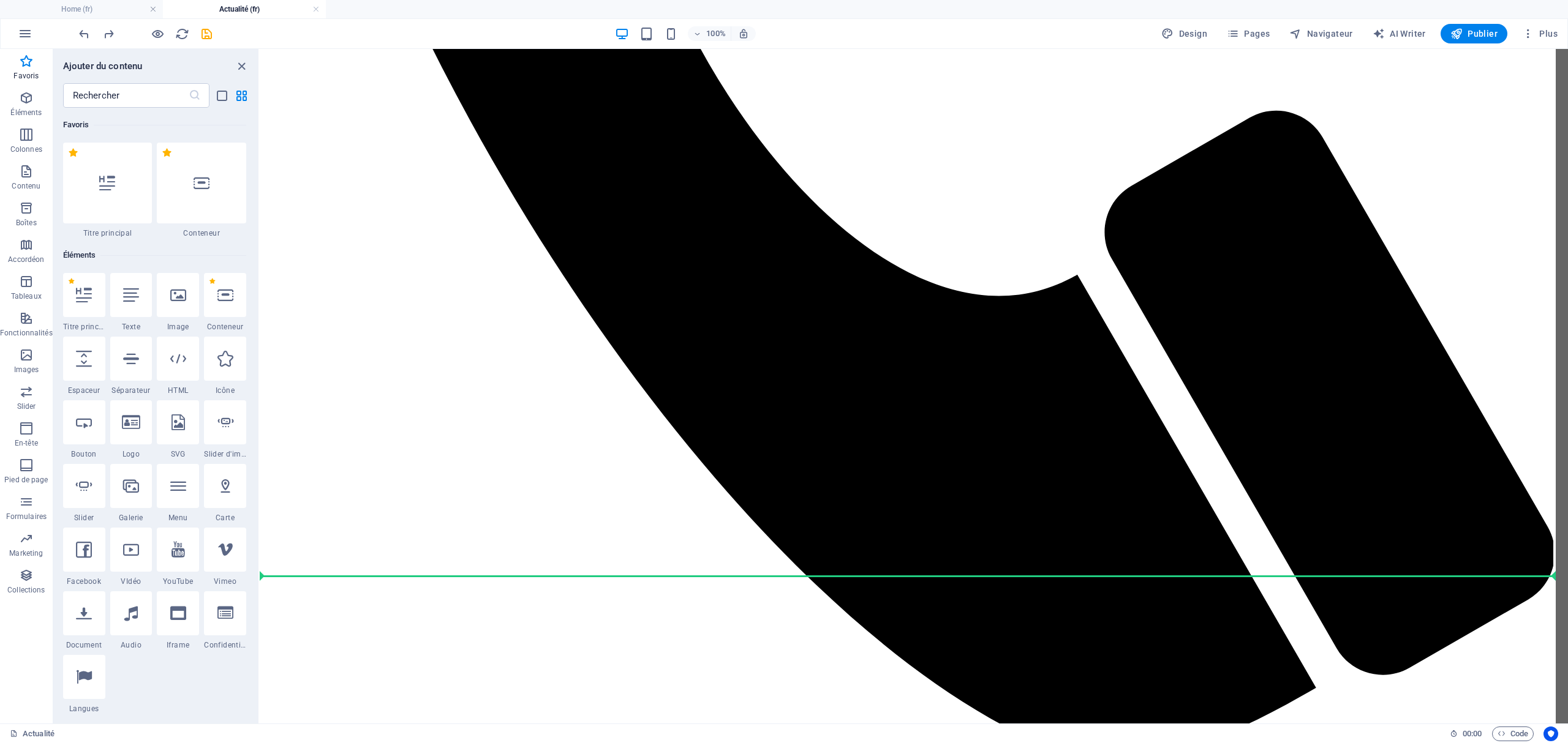
select select "%"
select select "px"
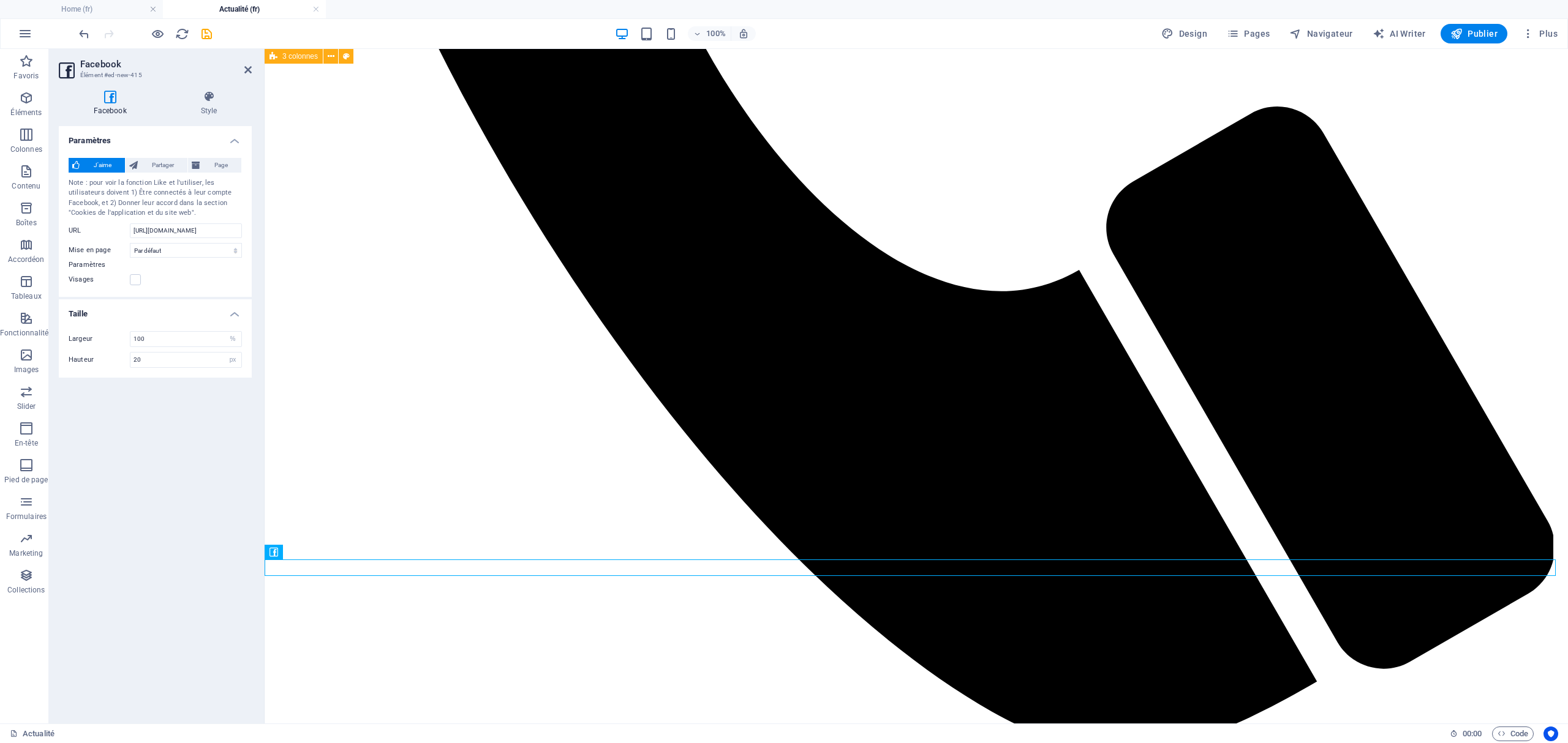
scroll to position [1034, 0]
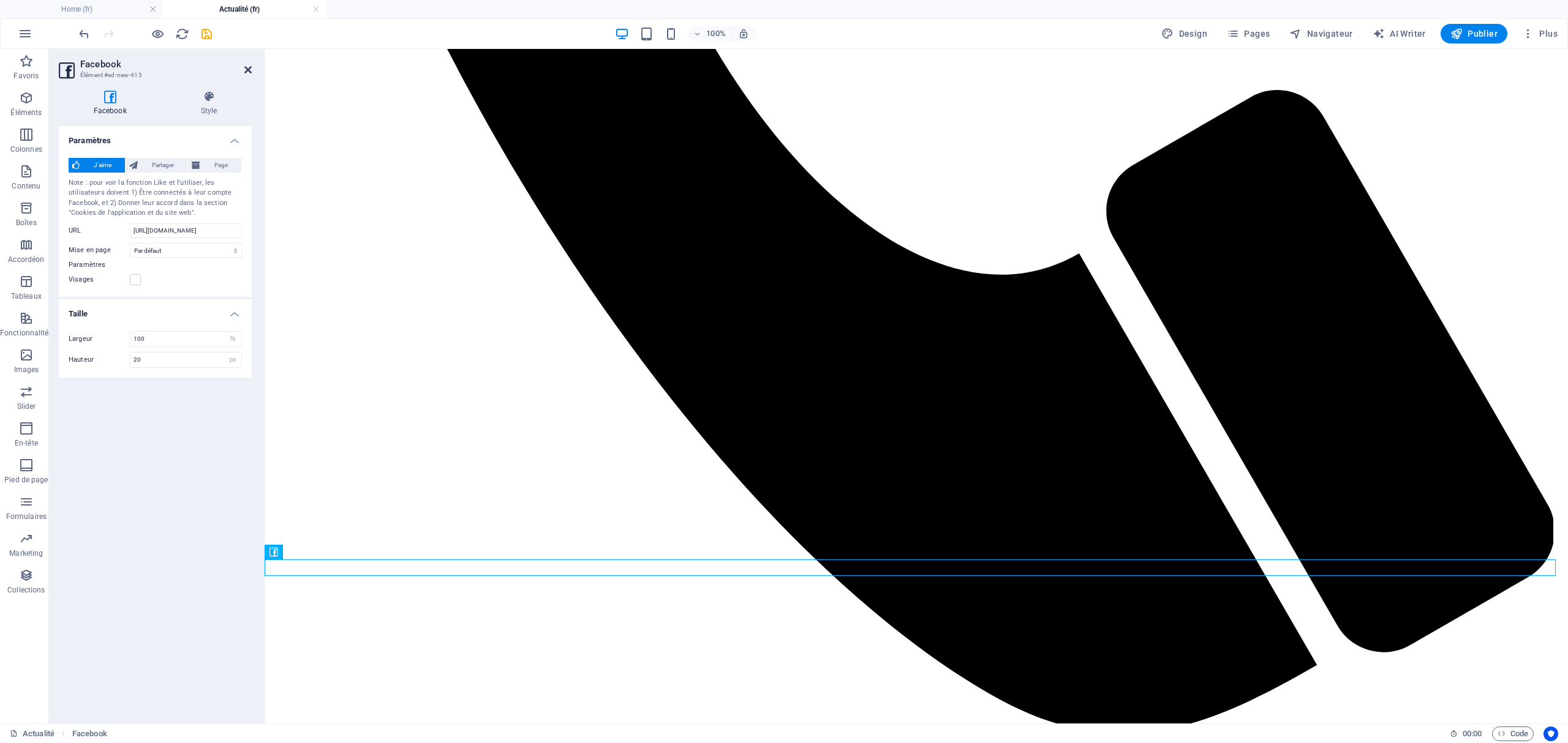
click at [244, 67] on icon at bounding box center [248, 70] width 7 height 10
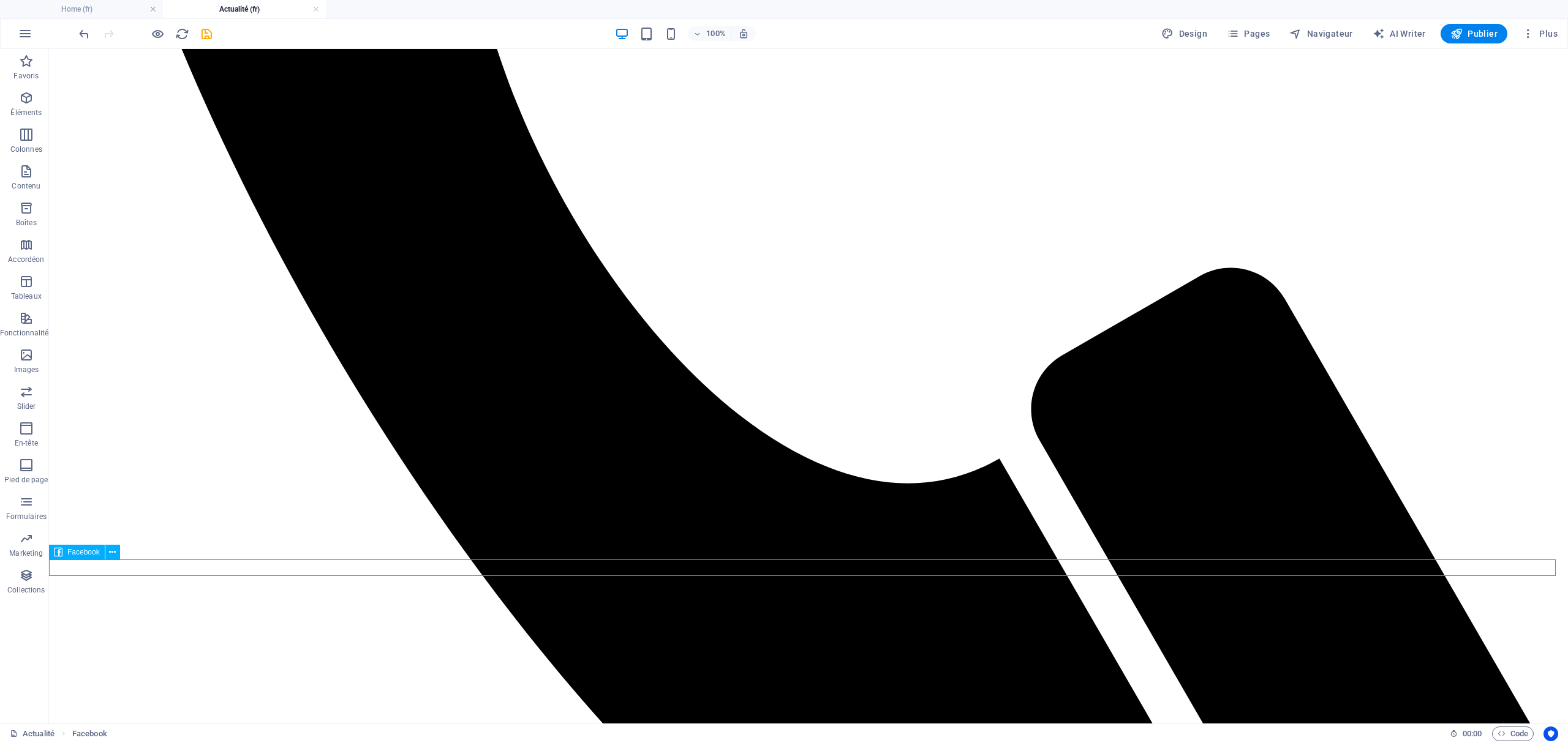
scroll to position [1017, 0]
